Goal: Transaction & Acquisition: Subscribe to service/newsletter

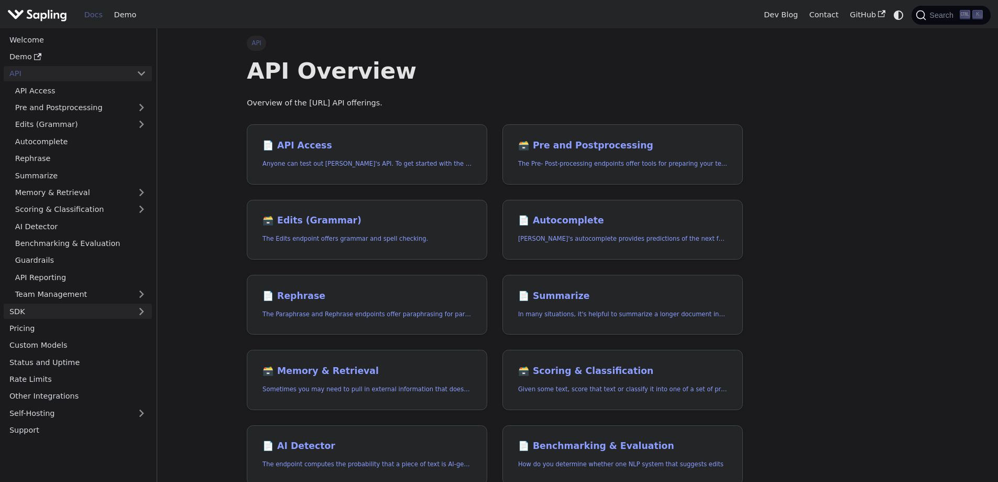
click at [53, 318] on link "SDK" at bounding box center [67, 310] width 127 height 15
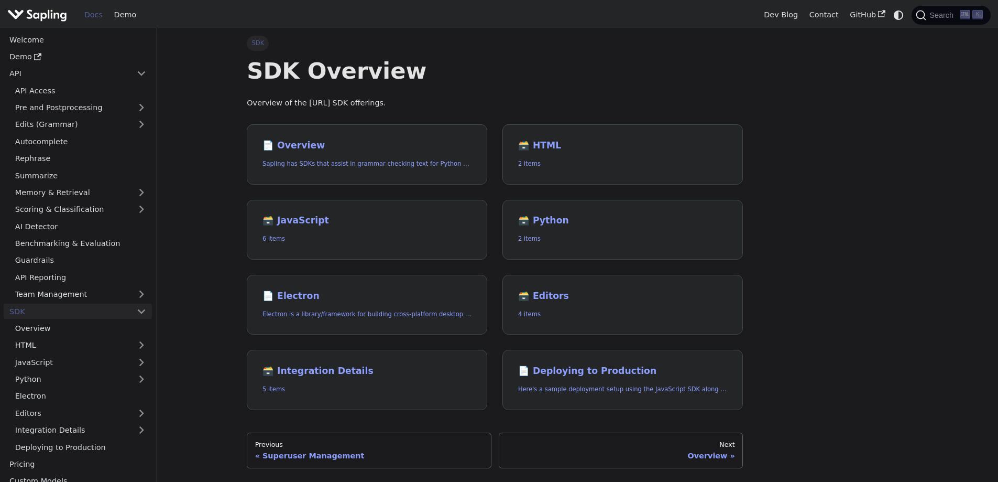
click at [39, 312] on link "SDK" at bounding box center [67, 310] width 127 height 15
click at [36, 333] on link "Pricing" at bounding box center [78, 328] width 148 height 15
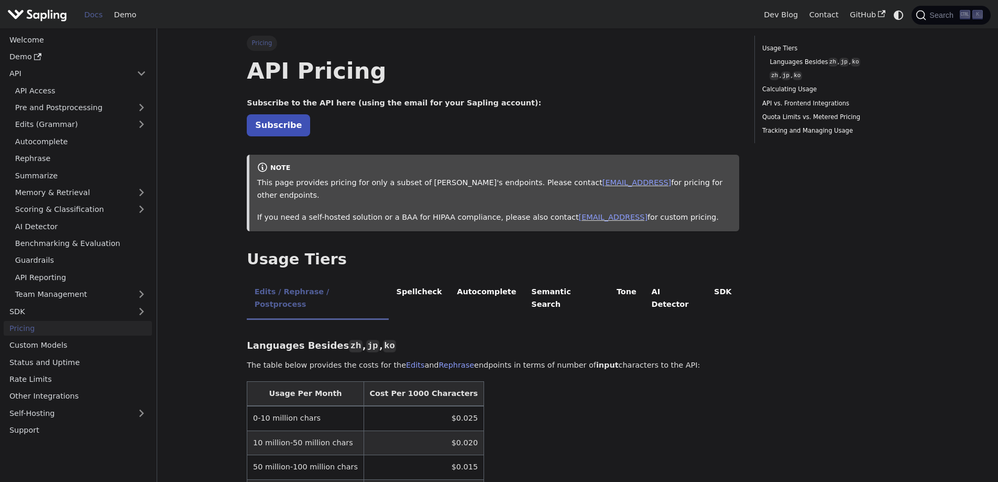
click at [538, 131] on p "Subscribe" at bounding box center [493, 125] width 493 height 14
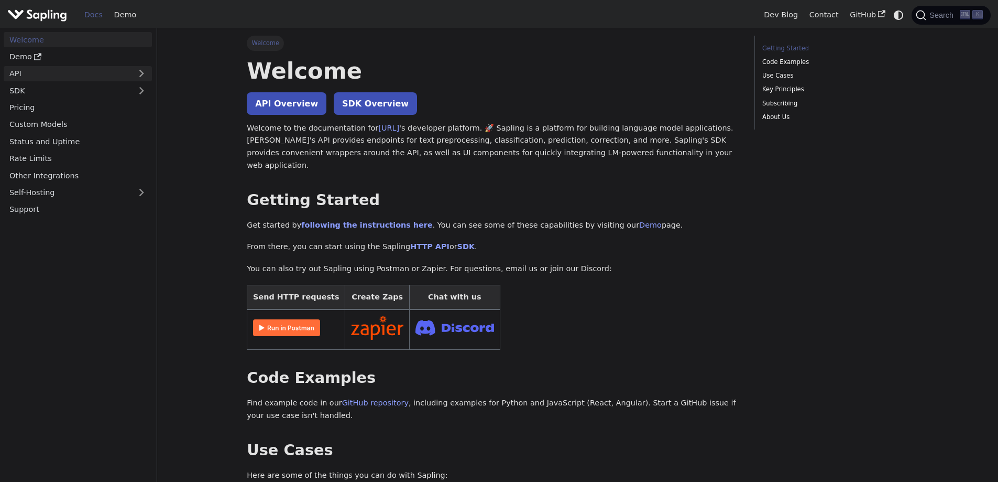
click at [42, 72] on link "API" at bounding box center [67, 73] width 127 height 15
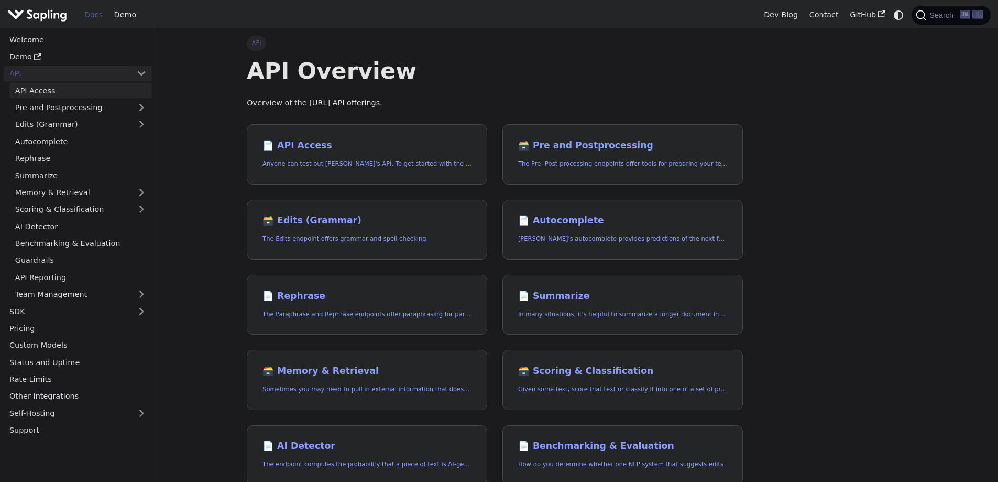
click at [49, 87] on link "API Access" at bounding box center [80, 90] width 143 height 15
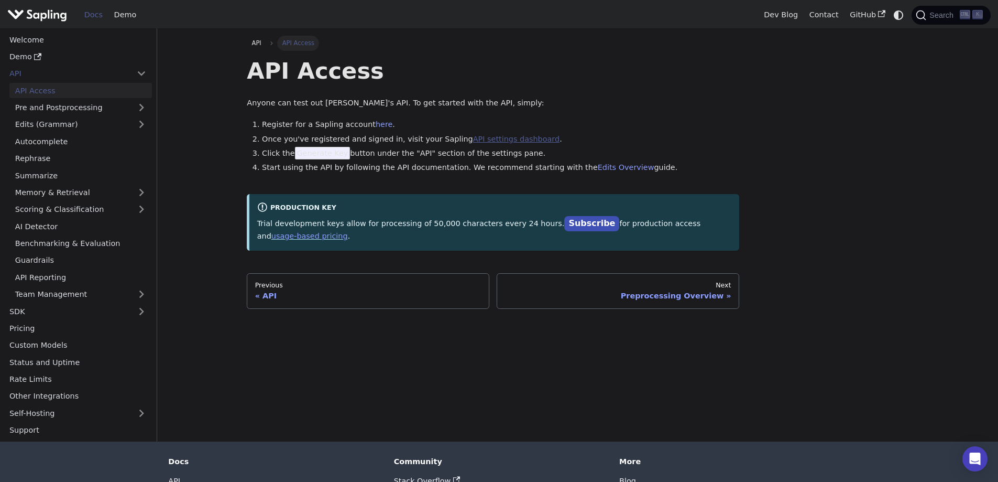
click at [491, 140] on link "API settings dashboard" at bounding box center [516, 139] width 86 height 8
